Goal: Task Accomplishment & Management: Manage account settings

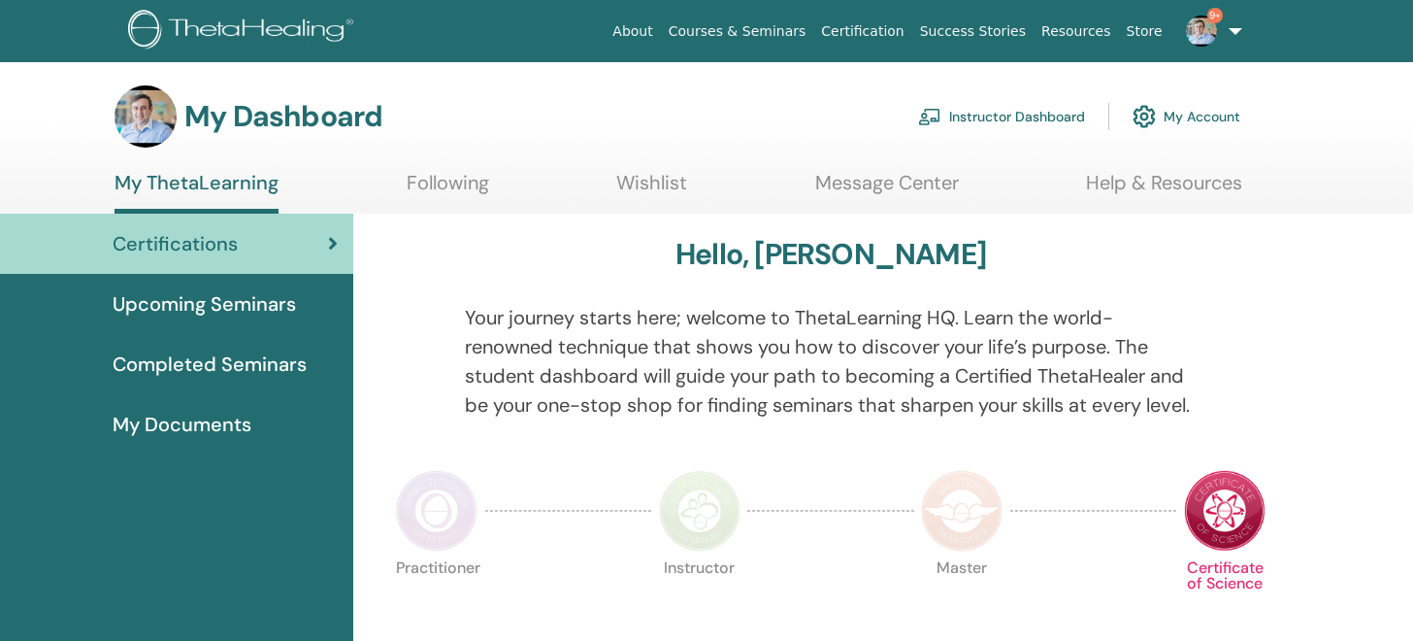
click at [1028, 113] on link "Instructor Dashboard" at bounding box center [1001, 116] width 167 height 43
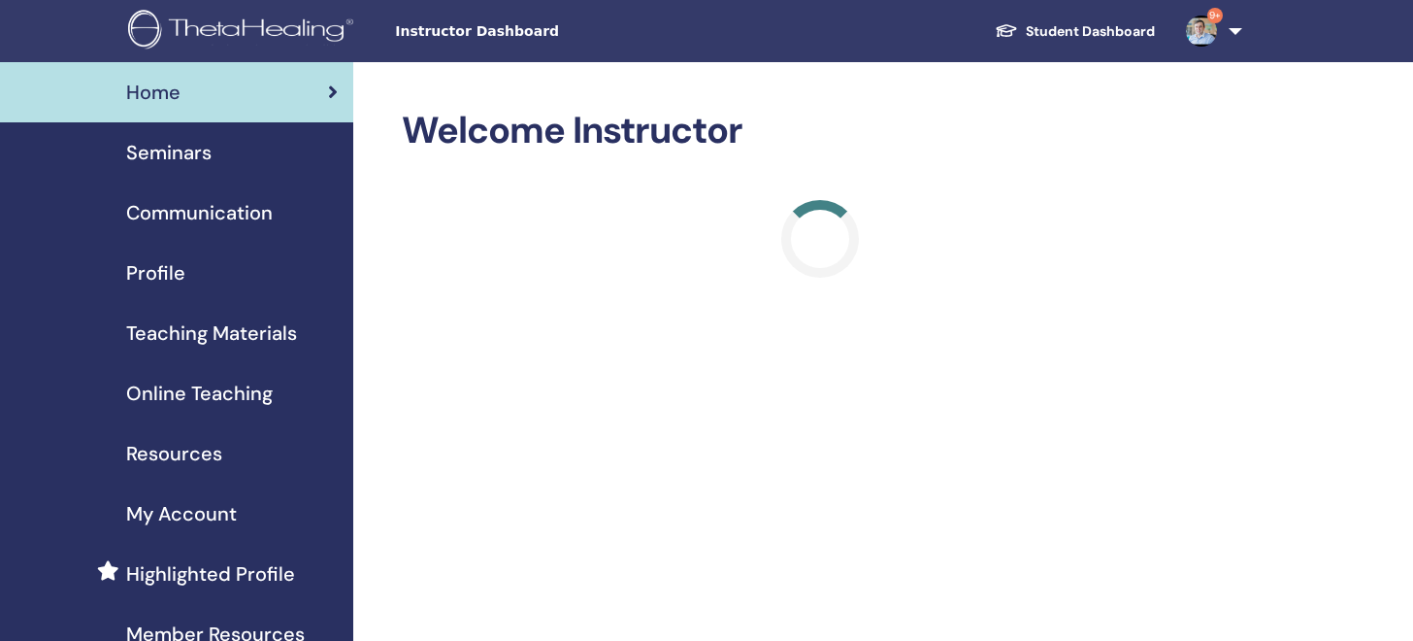
click at [149, 144] on span "Seminars" at bounding box center [168, 152] width 85 height 29
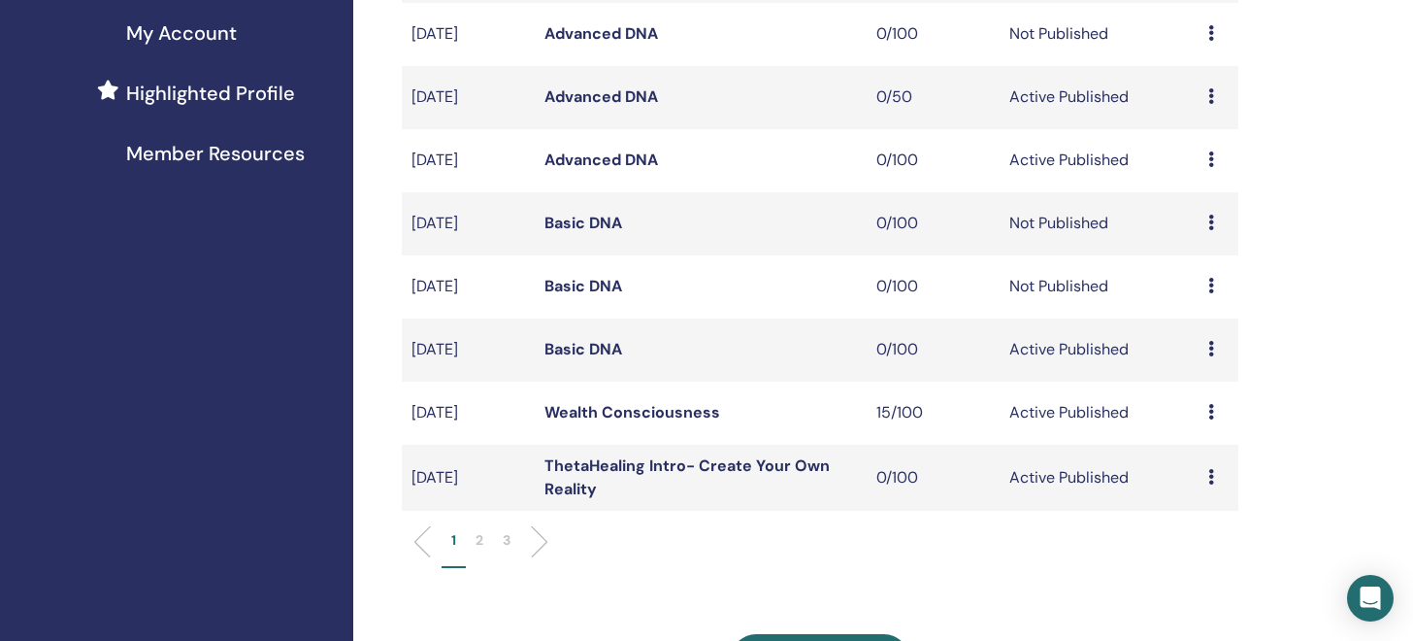
scroll to position [500, 0]
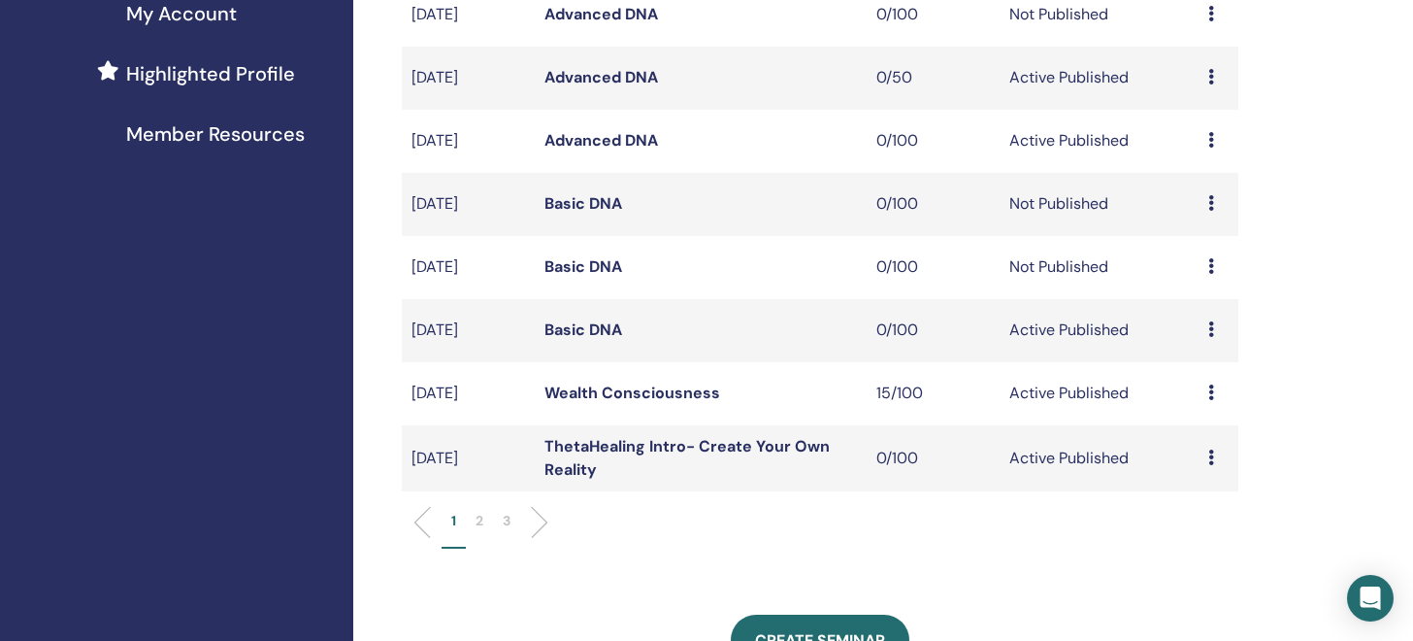
click at [480, 517] on p "2" at bounding box center [480, 521] width 8 height 20
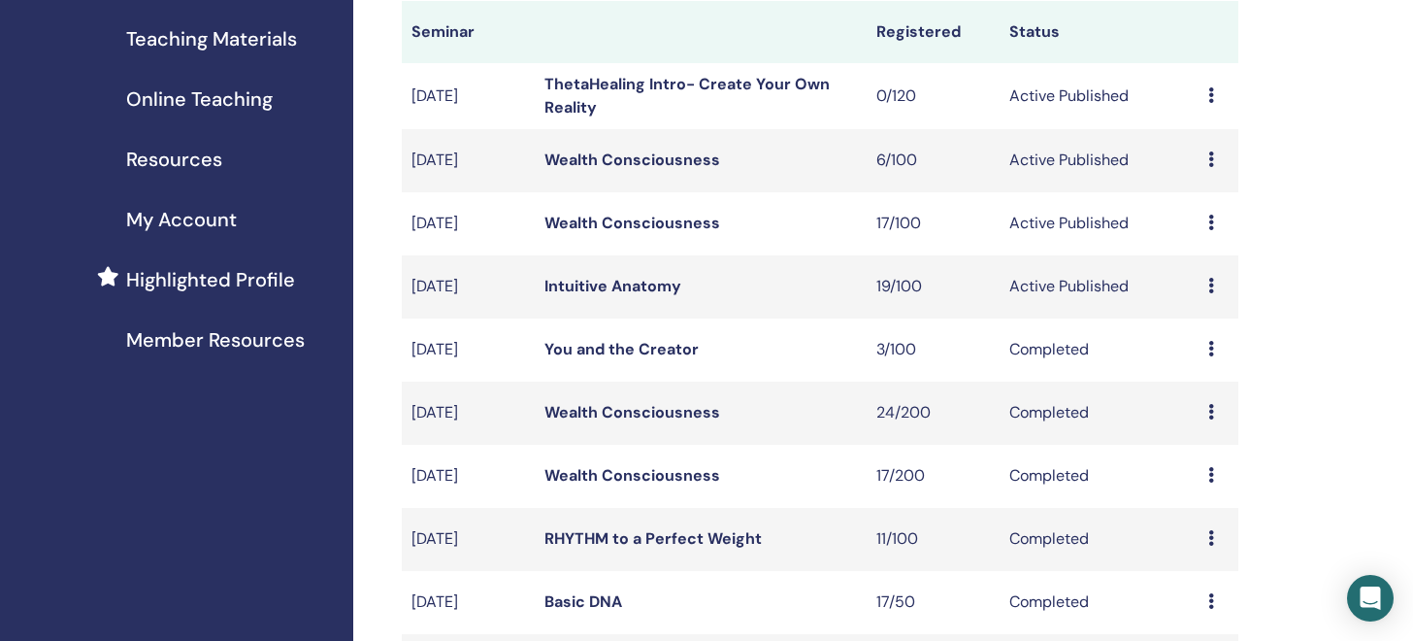
scroll to position [295, 0]
click at [1199, 218] on td "Preview Edit Attendees Cancel" at bounding box center [1219, 222] width 40 height 63
click at [1205, 217] on td "Preview Edit Attendees Cancel" at bounding box center [1219, 222] width 40 height 63
click at [1213, 220] on icon at bounding box center [1211, 222] width 6 height 16
click at [1194, 285] on link "Attendees" at bounding box center [1206, 294] width 74 height 20
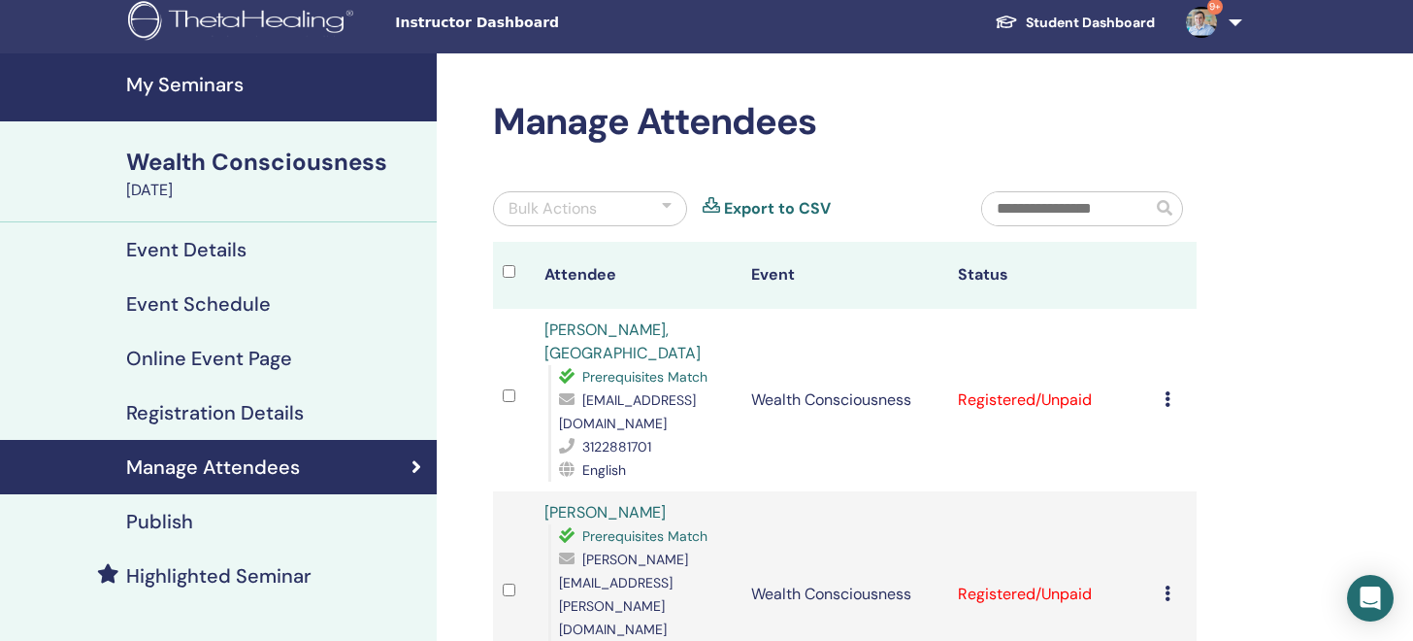
scroll to position [5, 0]
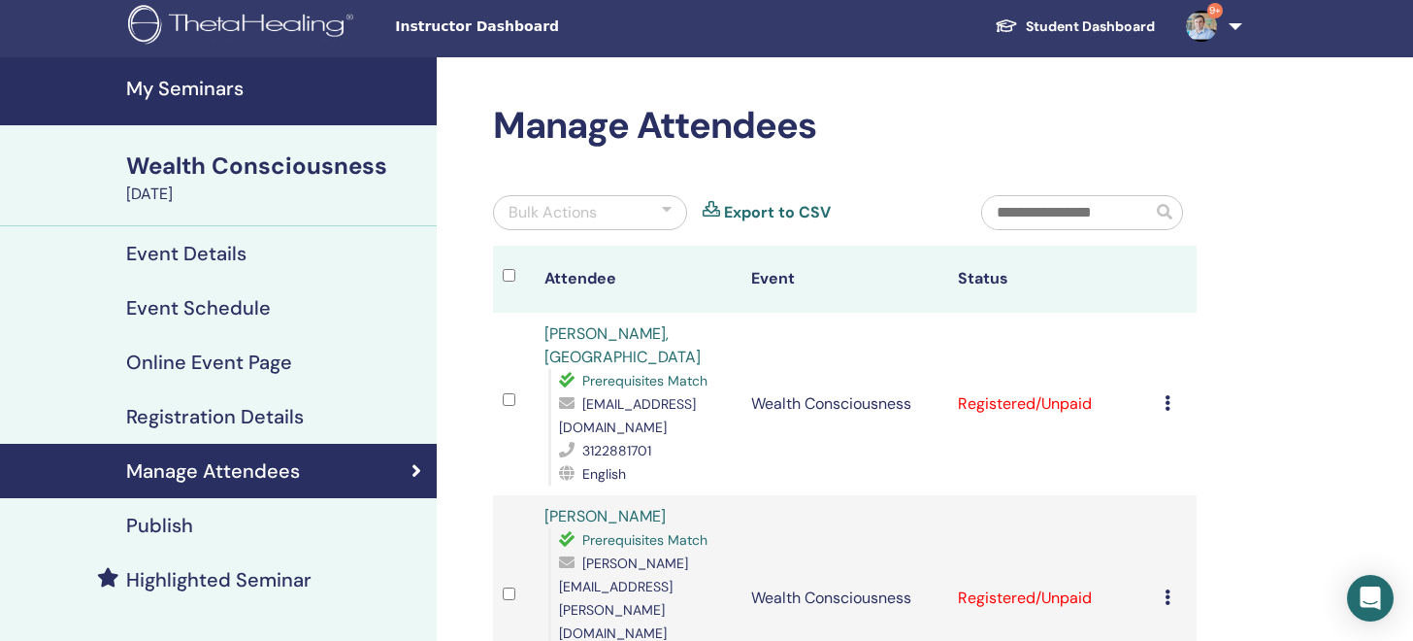
click at [809, 209] on link "Export to CSV" at bounding box center [777, 212] width 107 height 23
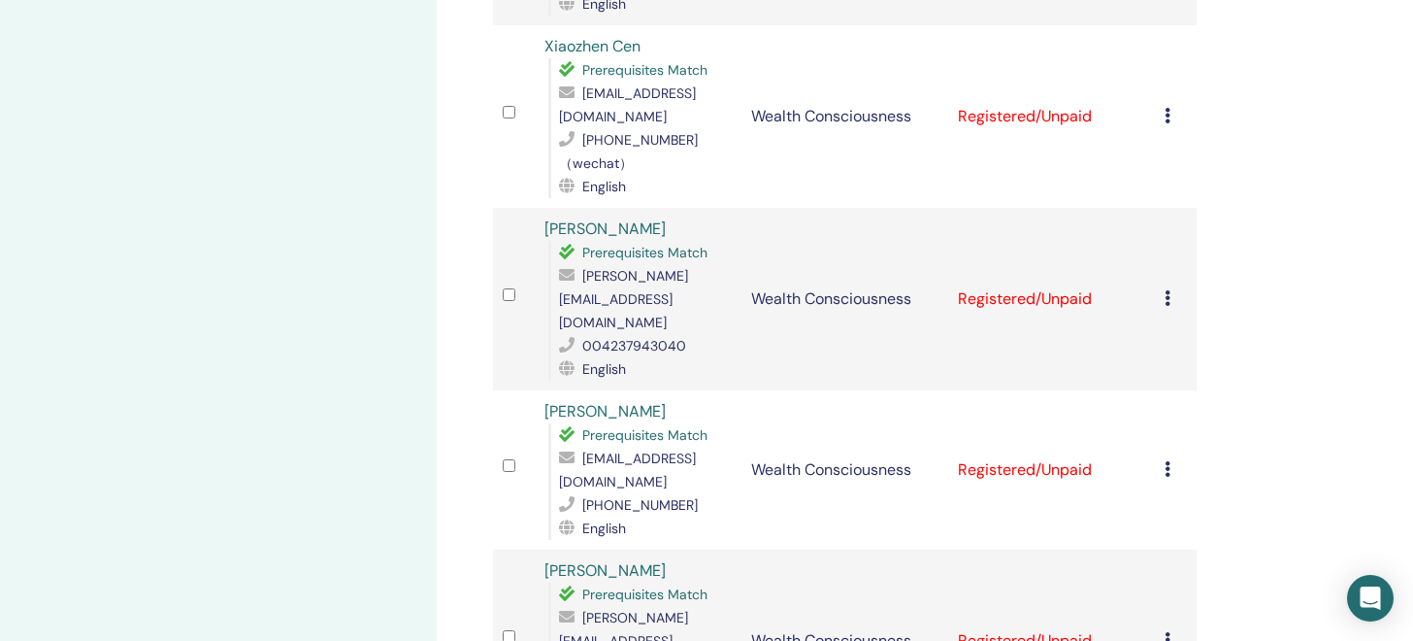
scroll to position [0, 0]
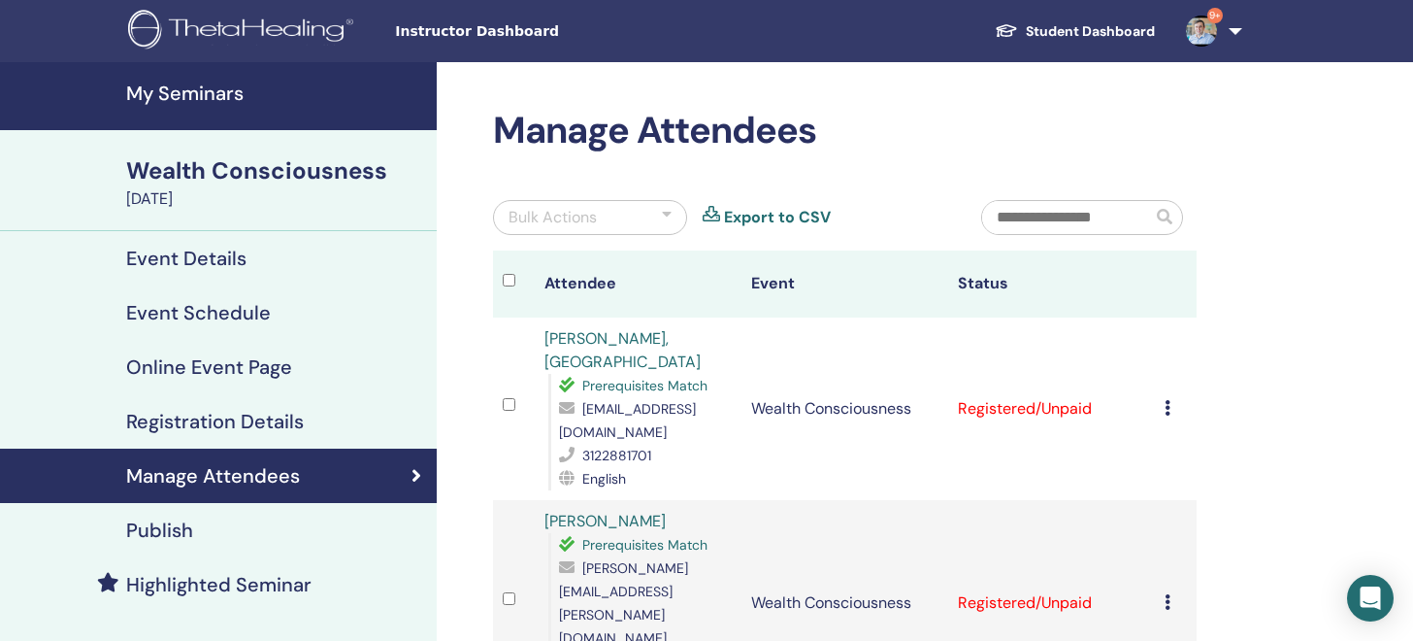
click at [217, 89] on h4 "My Seminars" at bounding box center [275, 93] width 299 height 23
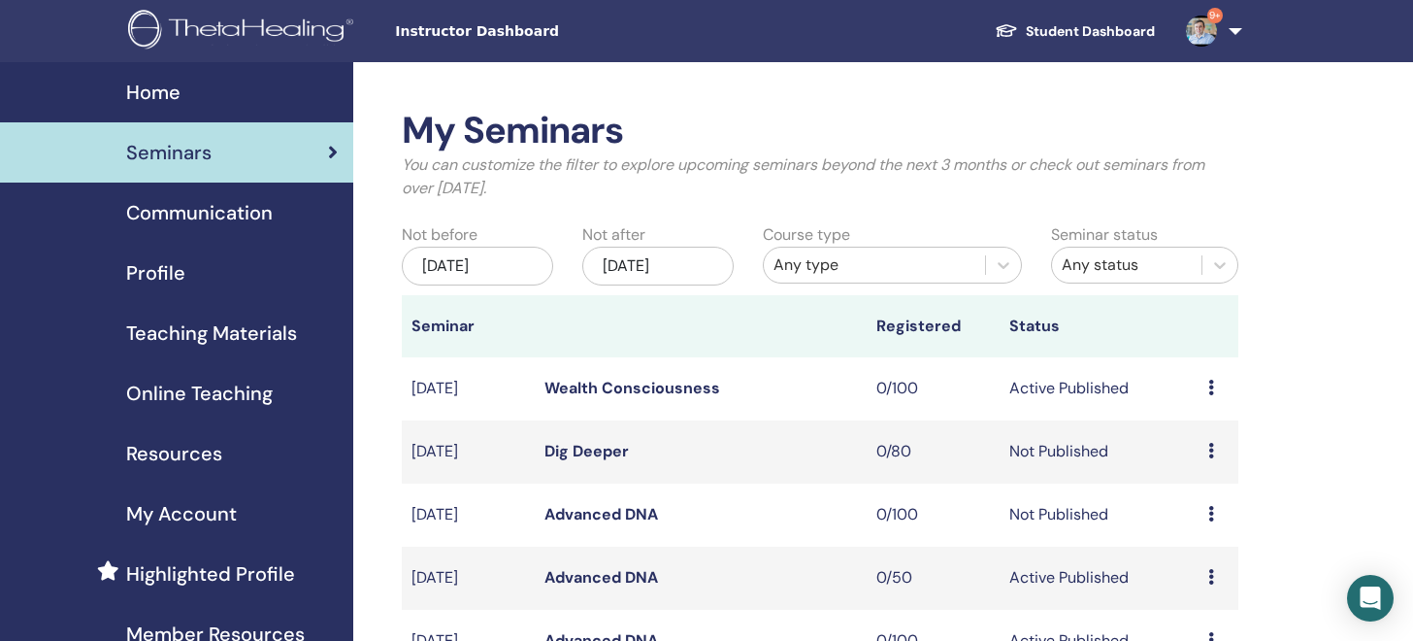
click at [177, 280] on span "Profile" at bounding box center [155, 272] width 59 height 29
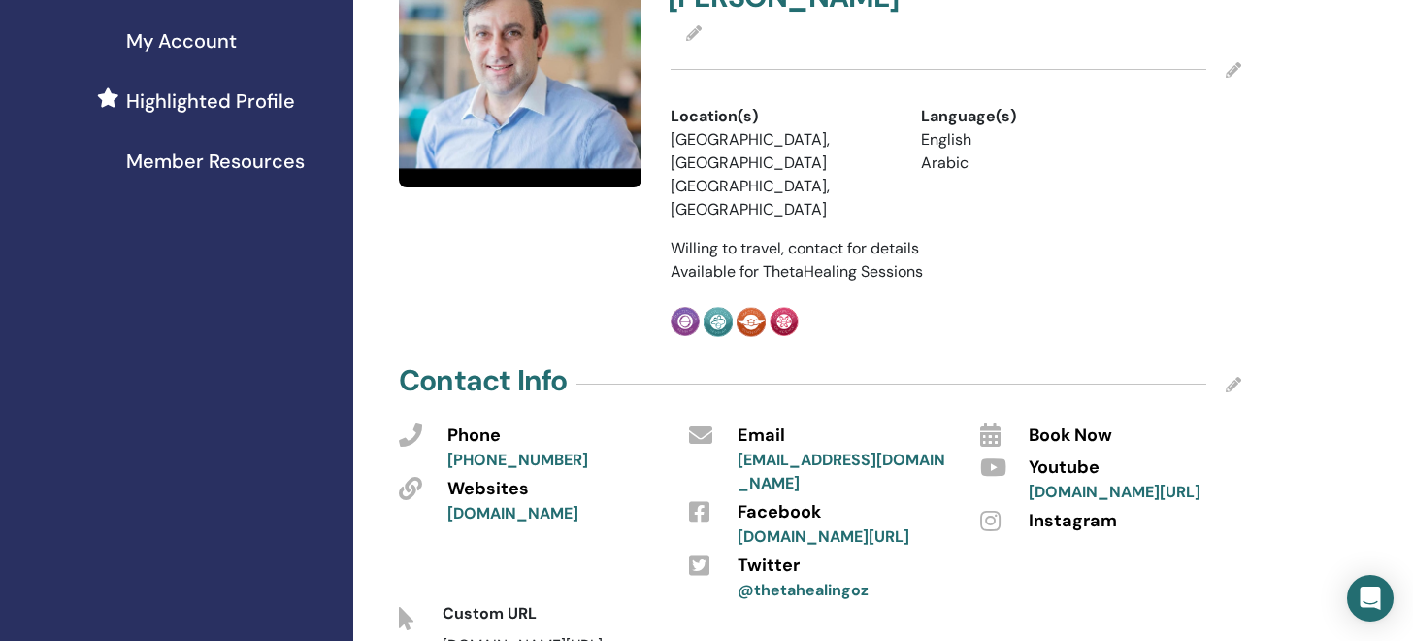
scroll to position [504, 0]
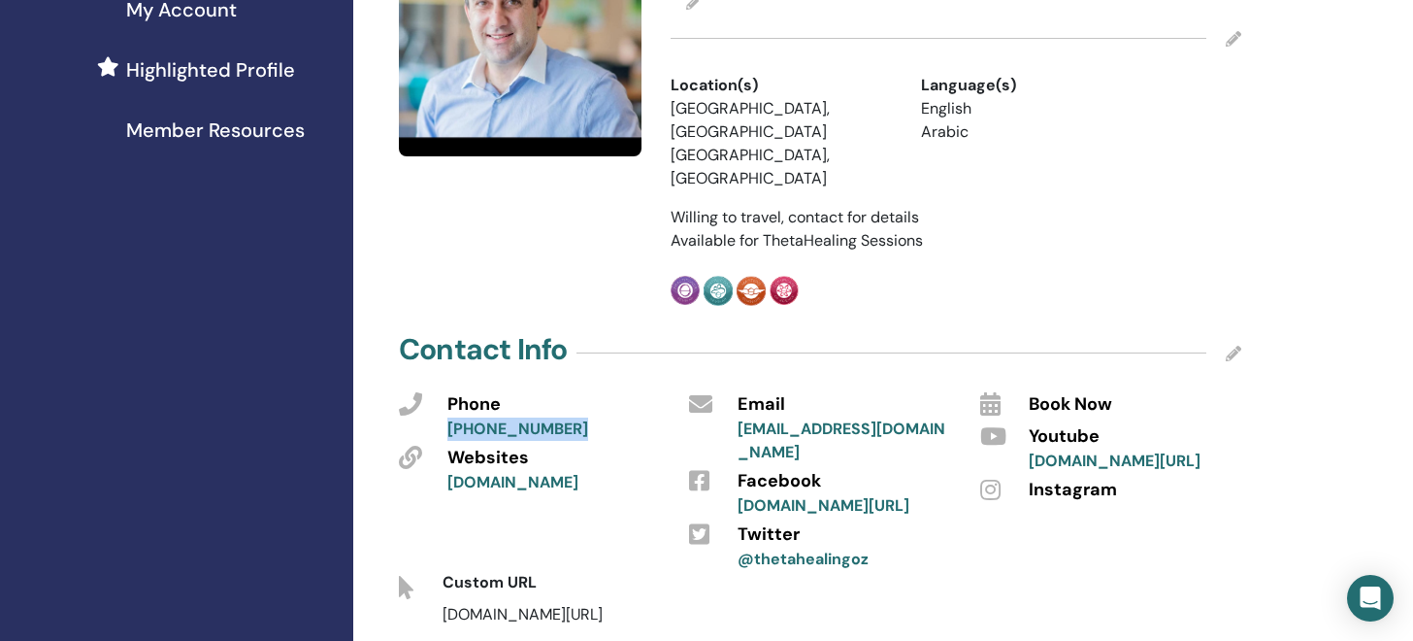
drag, startPoint x: 577, startPoint y: 354, endPoint x: 439, endPoint y: 343, distance: 138.3
click at [439, 387] on div "Phone [PHONE_NUMBER]" at bounding box center [554, 413] width 242 height 53
copy link "[PHONE_NUMBER]"
drag, startPoint x: 623, startPoint y: 400, endPoint x: 434, endPoint y: 403, distance: 189.3
click at [434, 441] on div "Websites [DOMAIN_NAME]" at bounding box center [554, 467] width 242 height 53
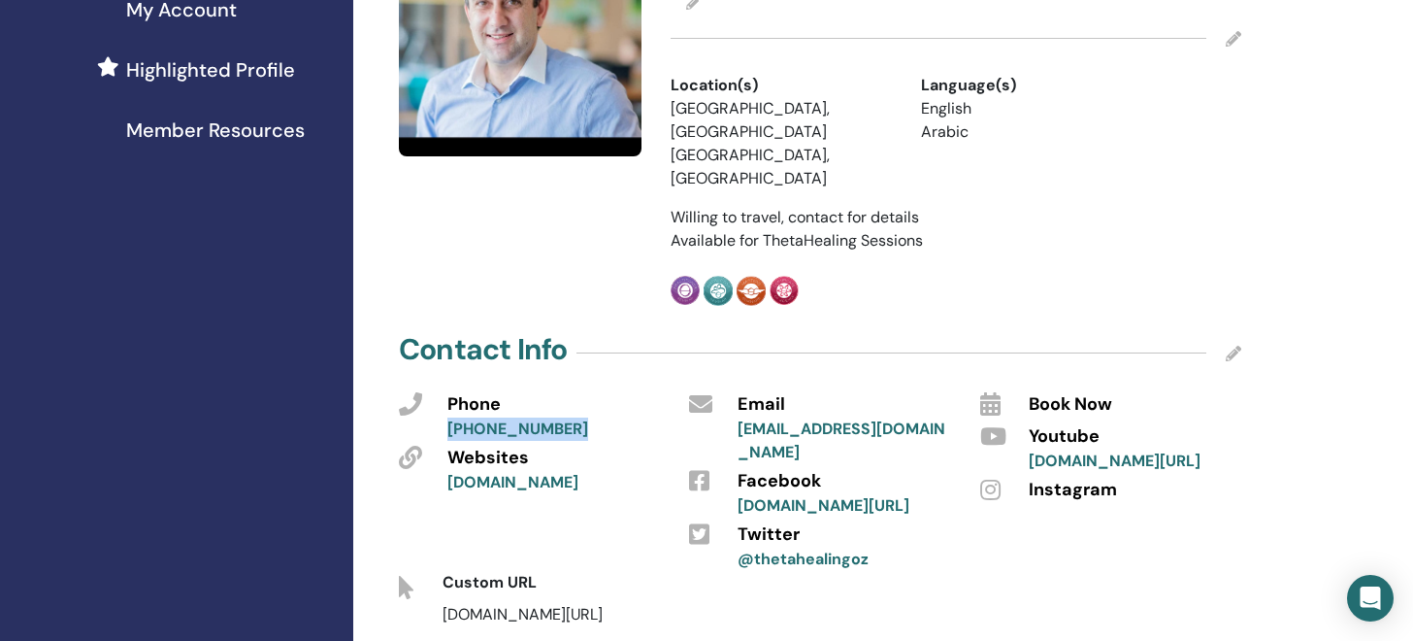
copy link "[DOMAIN_NAME]"
